Goal: Information Seeking & Learning: Learn about a topic

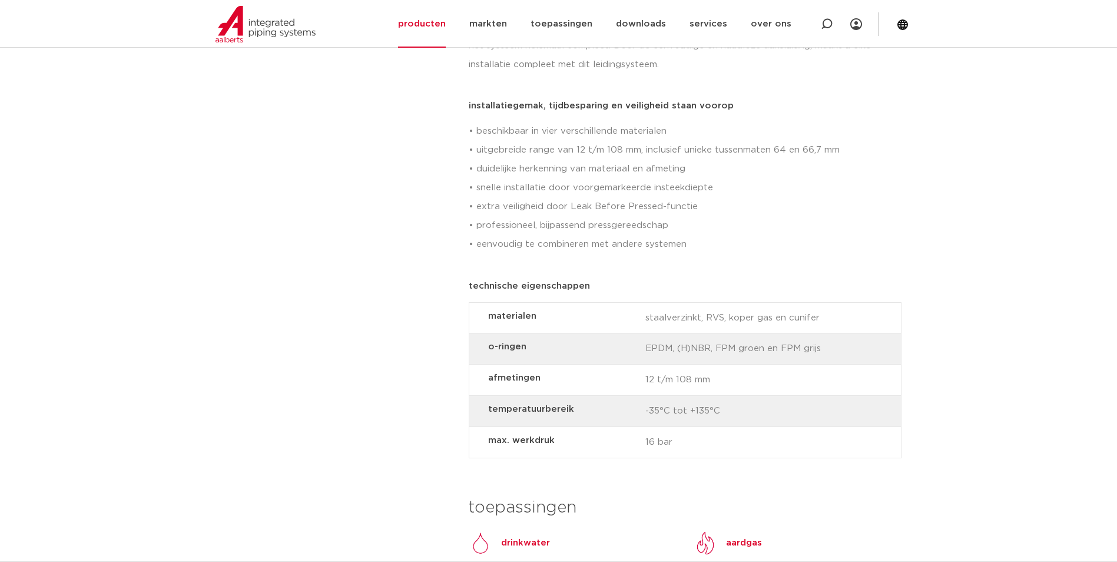
scroll to position [883, 0]
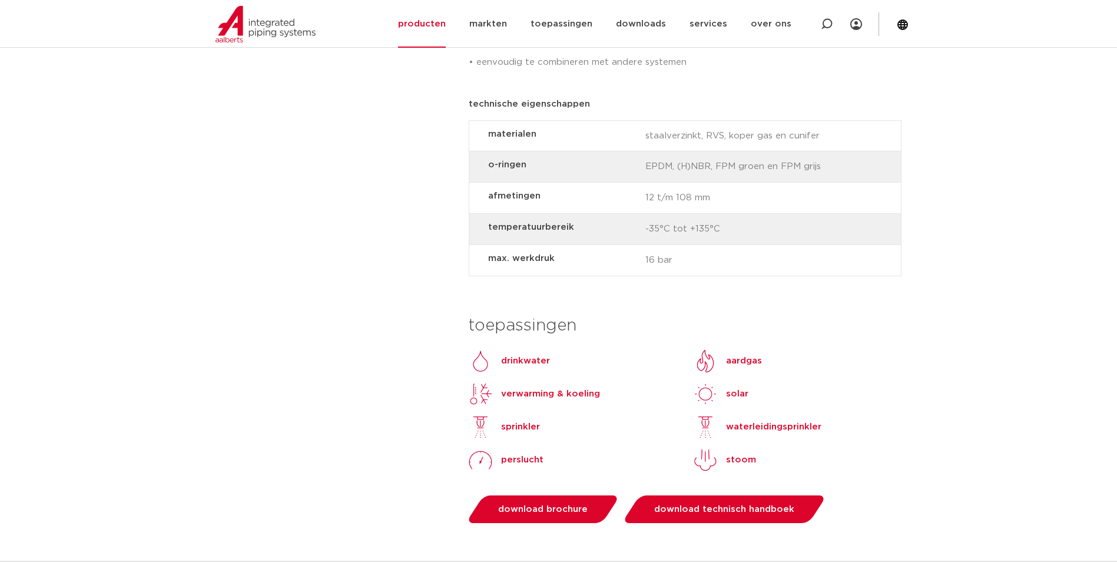
click at [515, 188] on strong "afmetingen" at bounding box center [562, 195] width 148 height 15
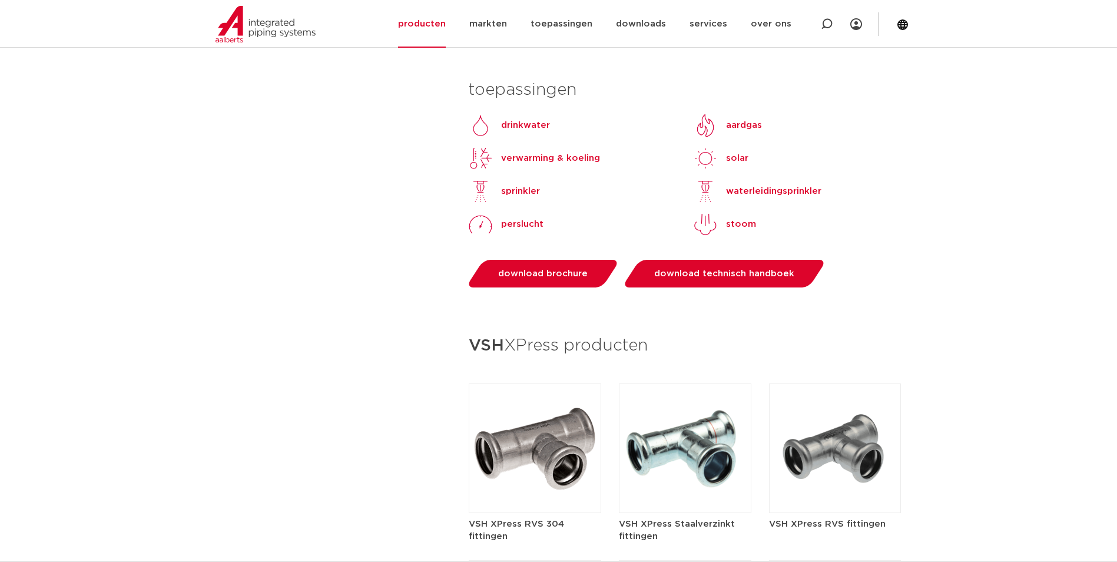
scroll to position [1236, 0]
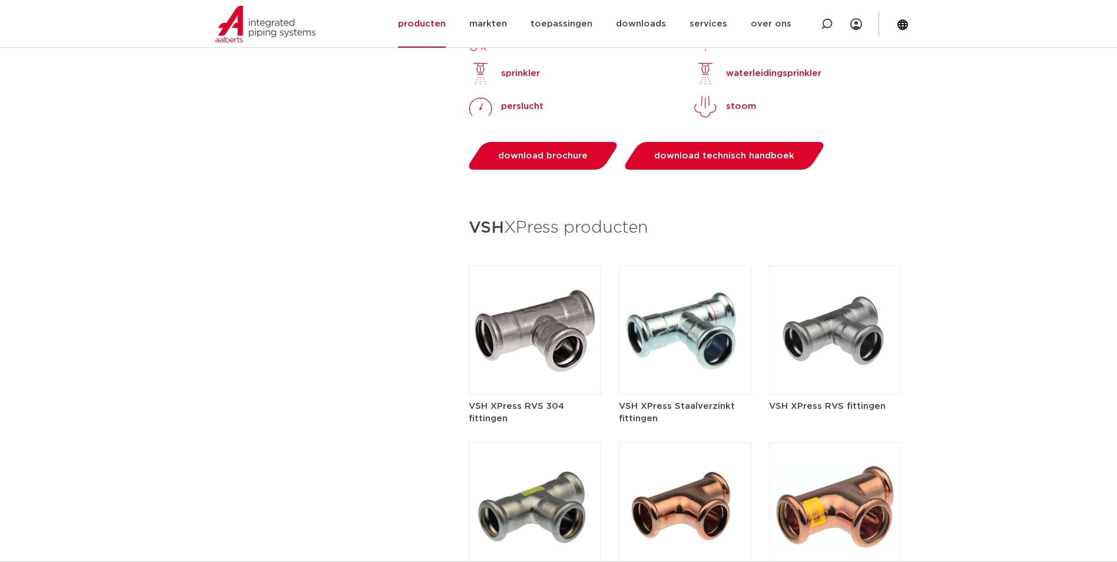
click at [691, 323] on img at bounding box center [685, 330] width 132 height 130
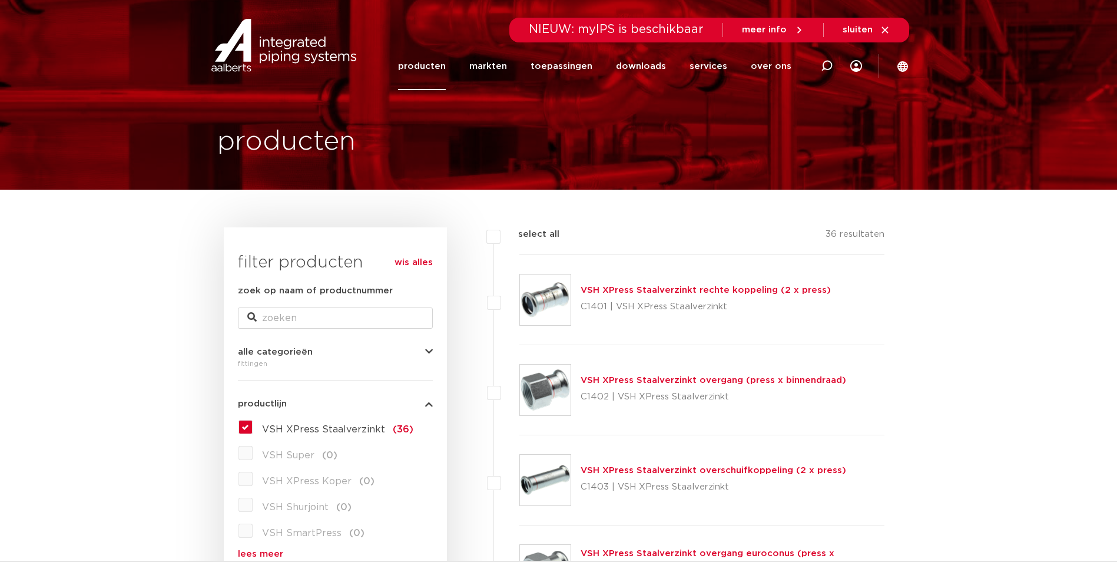
click at [542, 294] on img at bounding box center [545, 299] width 51 height 51
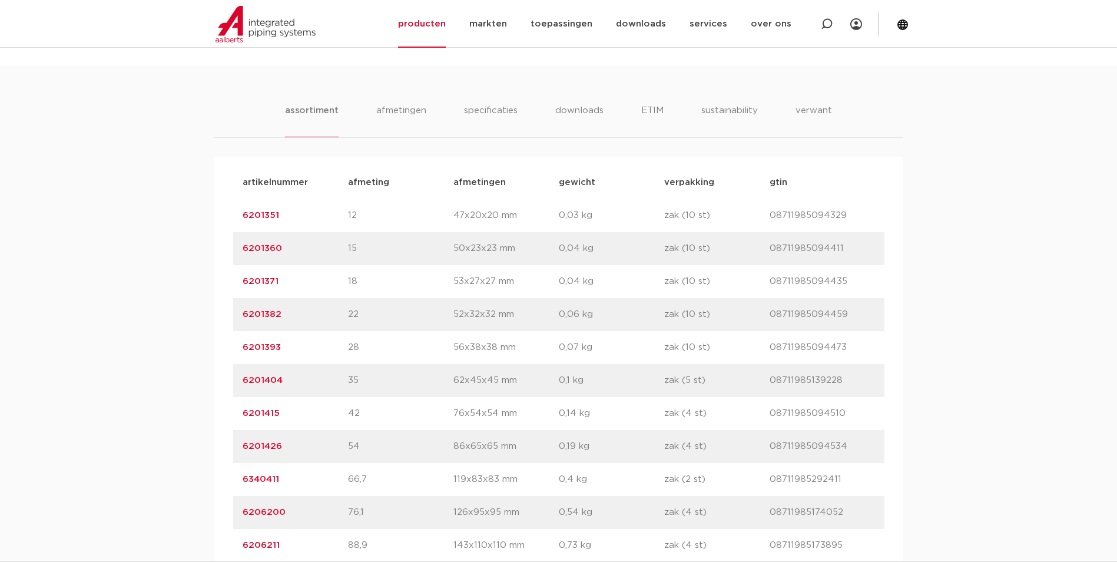
scroll to position [824, 0]
